Goal: Task Accomplishment & Management: Use online tool/utility

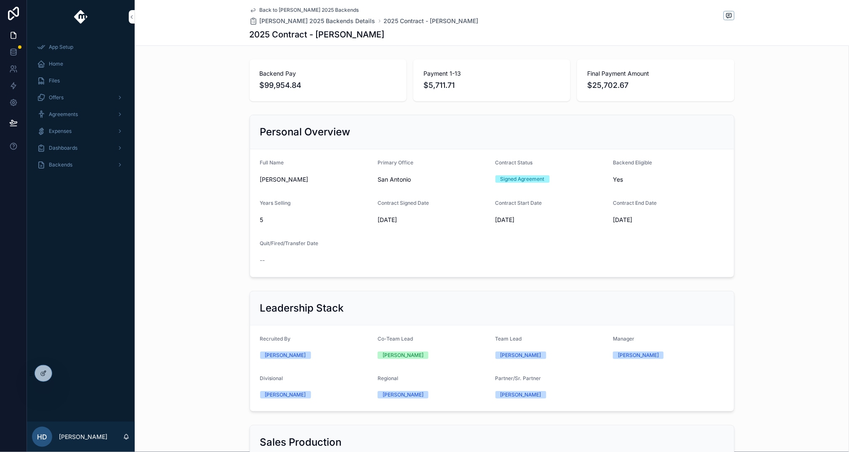
scroll to position [262, 0]
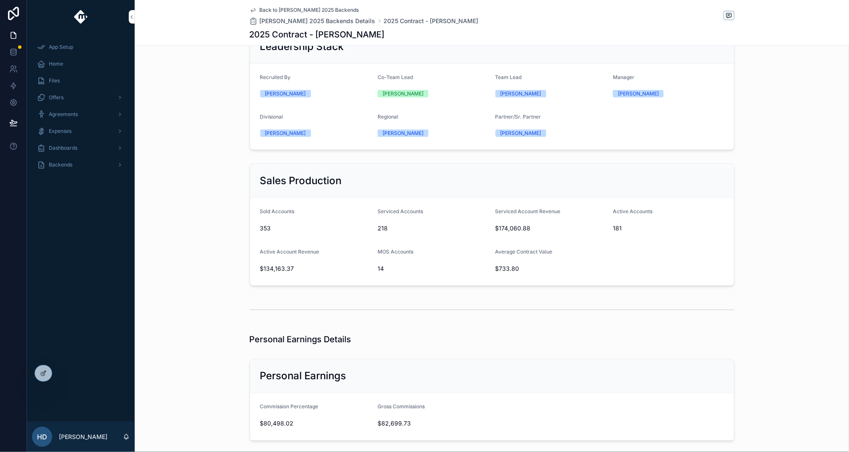
click at [201, 54] on div "Leadership Stack Recruited By [PERSON_NAME] Co-Team Lead [PERSON_NAME] Team Lea…" at bounding box center [492, 90] width 714 height 128
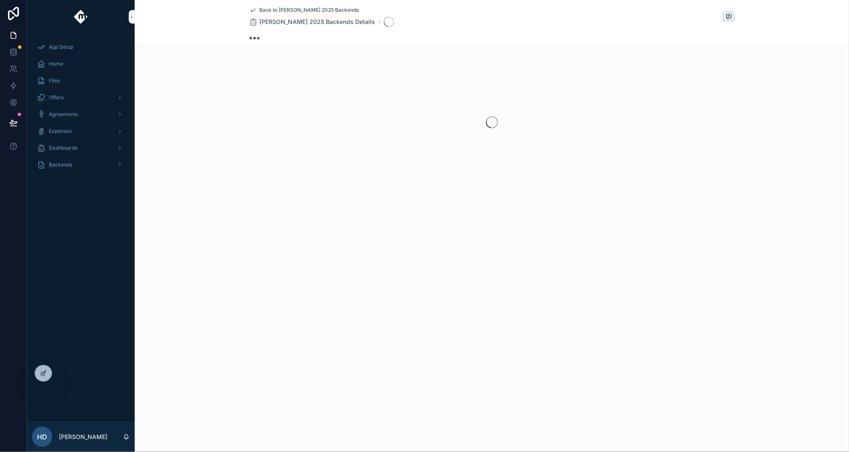
click at [202, 11] on div "Back to [PERSON_NAME] 2025 Backends [PERSON_NAME] 2025 Backends Details" at bounding box center [492, 23] width 714 height 46
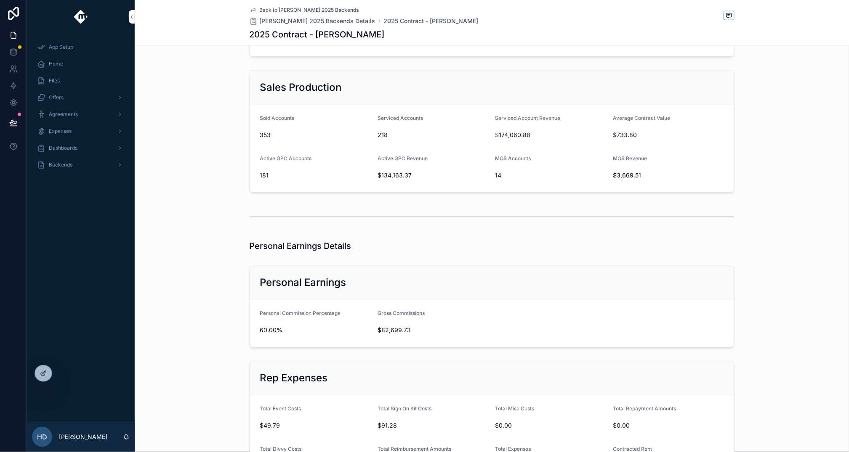
scroll to position [356, 0]
click at [63, 375] on icon at bounding box center [61, 373] width 7 height 7
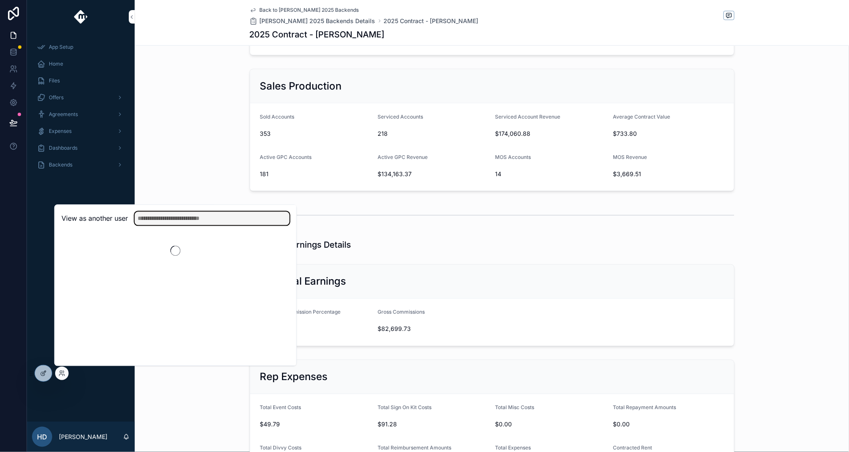
click at [191, 221] on input "text" at bounding box center [212, 218] width 155 height 13
type input "*****"
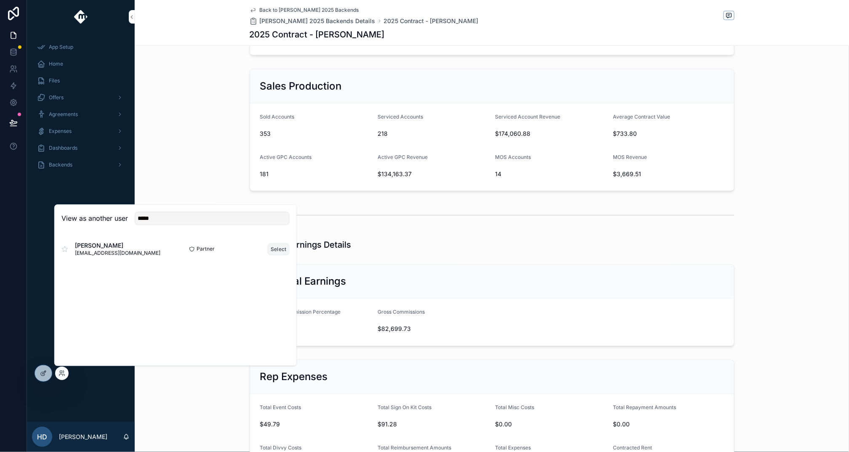
click at [282, 252] on button "Select" at bounding box center [279, 249] width 22 height 12
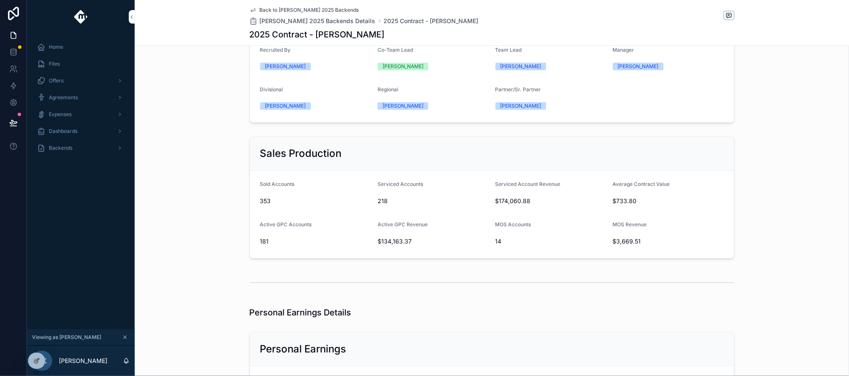
scroll to position [292, 0]
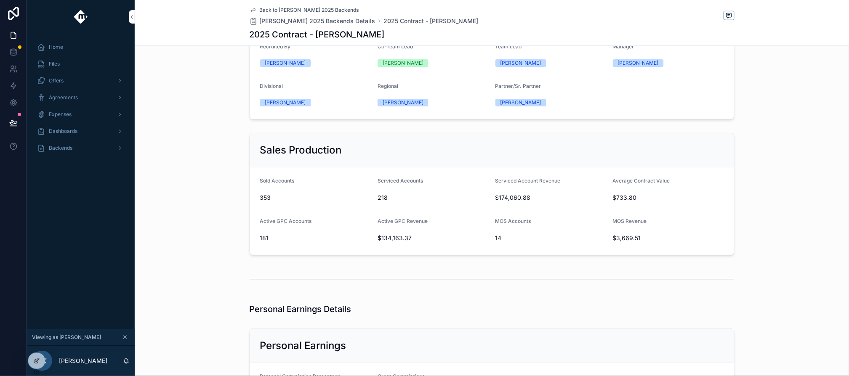
click at [197, 83] on div "Leadership Stack Recruited By Derek Kotowski Co-Team Lead Brigham Kleinhenz Tea…" at bounding box center [492, 59] width 714 height 128
click at [240, 79] on div "Leadership Stack Recruited By Derek Kotowski Co-Team Lead Brigham Kleinhenz Tea…" at bounding box center [492, 59] width 714 height 128
